Goal: Task Accomplishment & Management: Use online tool/utility

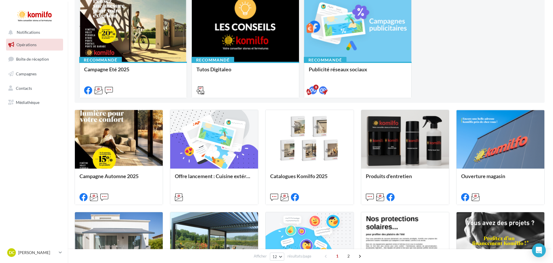
scroll to position [86, 0]
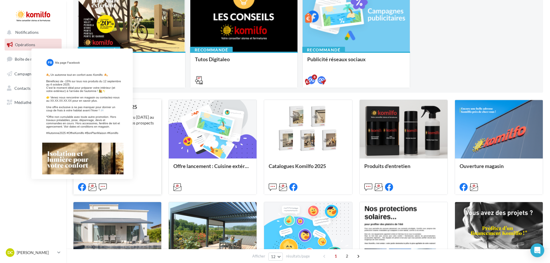
click at [82, 189] on icon at bounding box center [82, 187] width 8 height 8
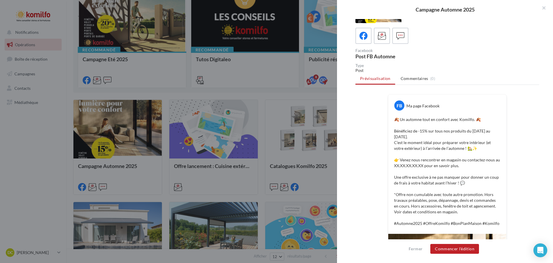
scroll to position [84, 0]
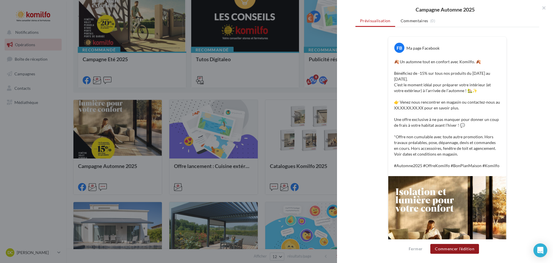
click at [442, 249] on button "Commencer l'édition" at bounding box center [455, 249] width 49 height 10
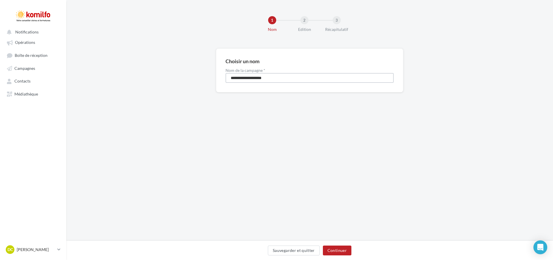
click at [313, 77] on input "**********" at bounding box center [310, 78] width 168 height 10
type input "**********"
click at [340, 249] on button "Continuer" at bounding box center [337, 250] width 29 height 10
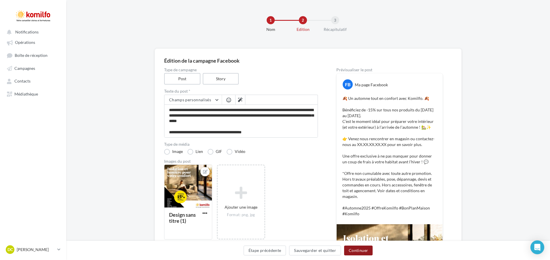
scroll to position [66, 0]
click at [362, 249] on button "Continuer" at bounding box center [358, 250] width 29 height 10
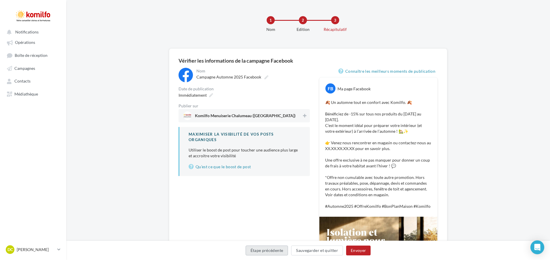
click at [265, 251] on button "Étape précédente" at bounding box center [267, 250] width 43 height 10
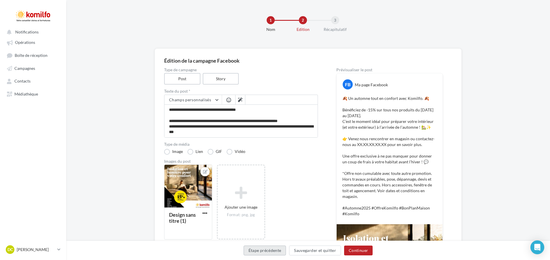
click at [264, 252] on button "Étape précédente" at bounding box center [265, 250] width 43 height 10
